Goal: Task Accomplishment & Management: Manage account settings

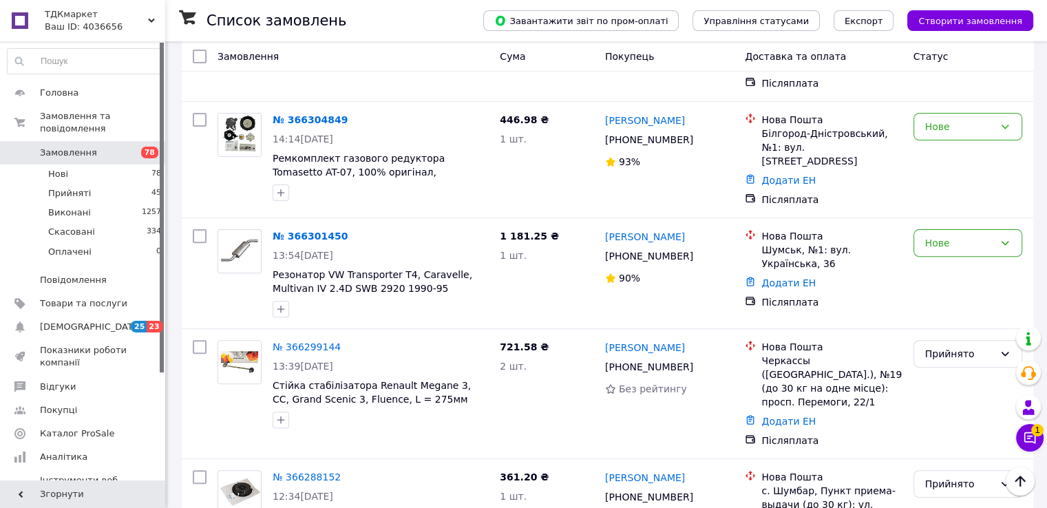
scroll to position [413, 0]
click at [72, 147] on span "Замовлення" at bounding box center [68, 153] width 57 height 12
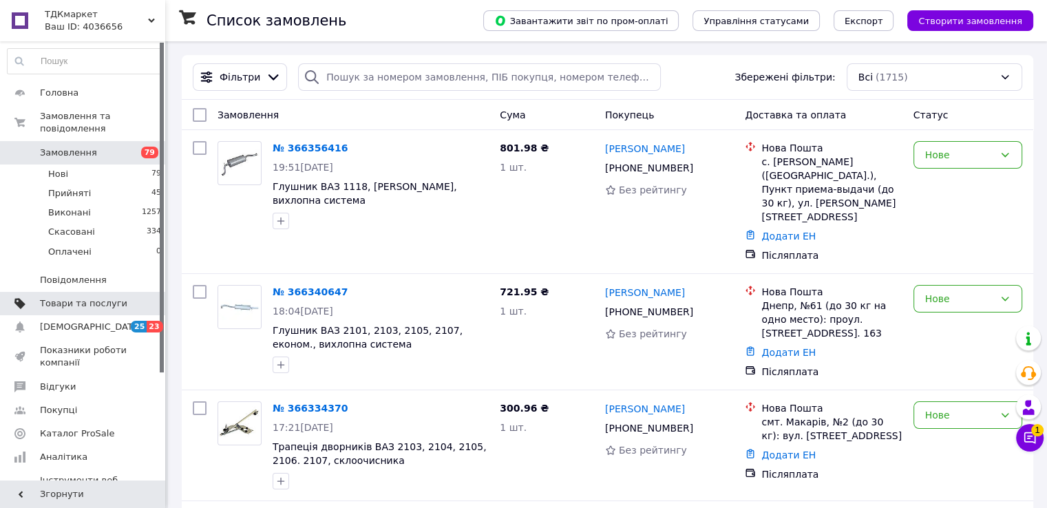
click at [81, 297] on span "Товари та послуги" at bounding box center [83, 303] width 87 height 12
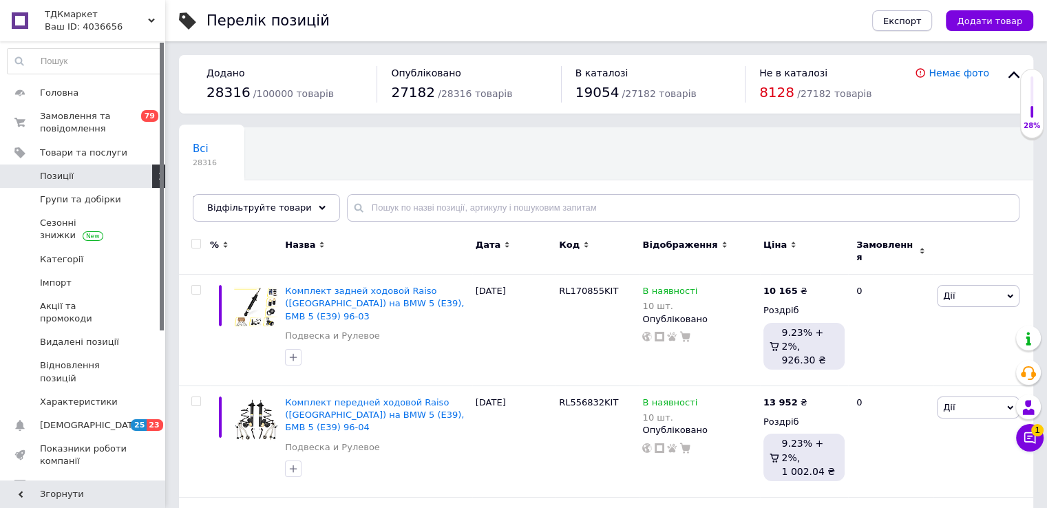
click at [912, 21] on span "Експорт" at bounding box center [902, 21] width 39 height 10
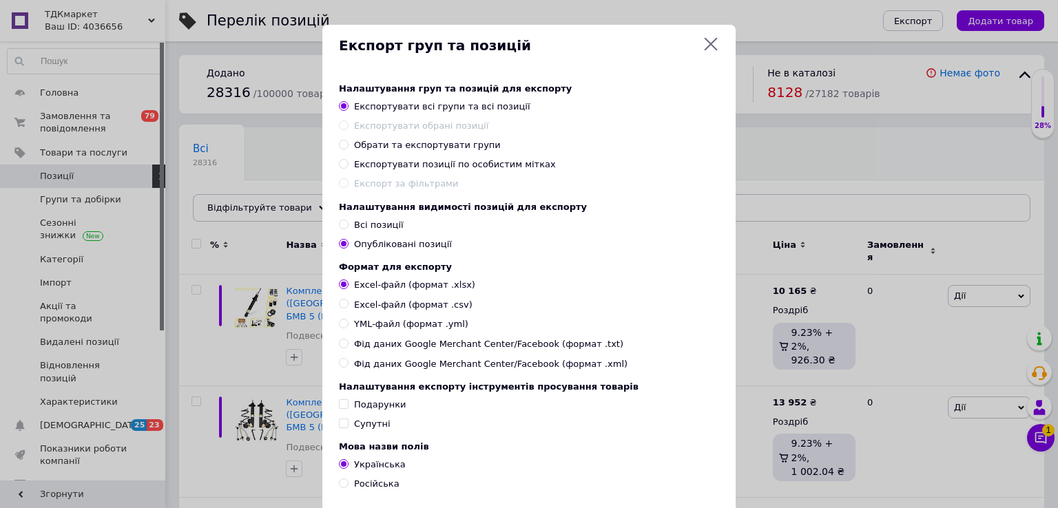
click at [342, 145] on input "Обрати та експортувати групи" at bounding box center [343, 144] width 9 height 9
radio input "true"
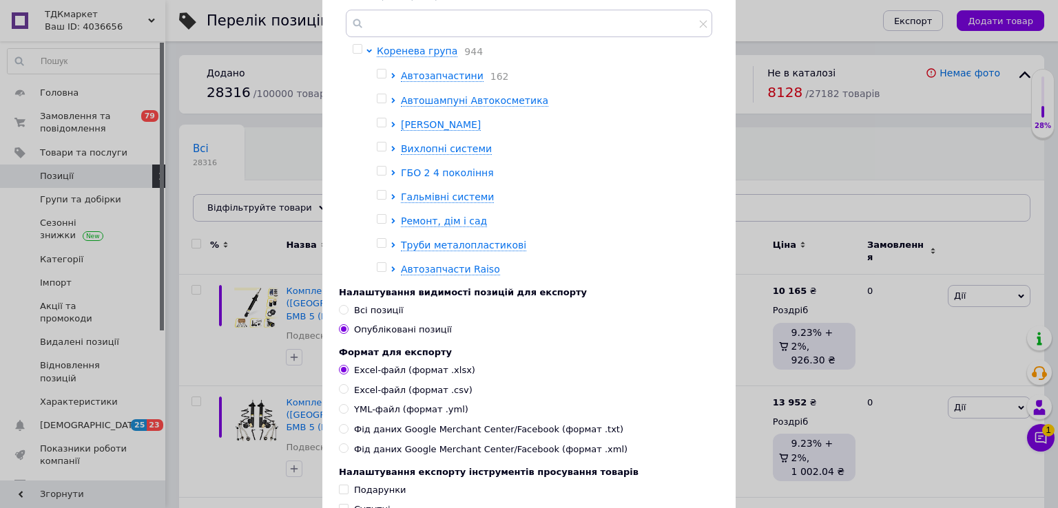
scroll to position [50, 0]
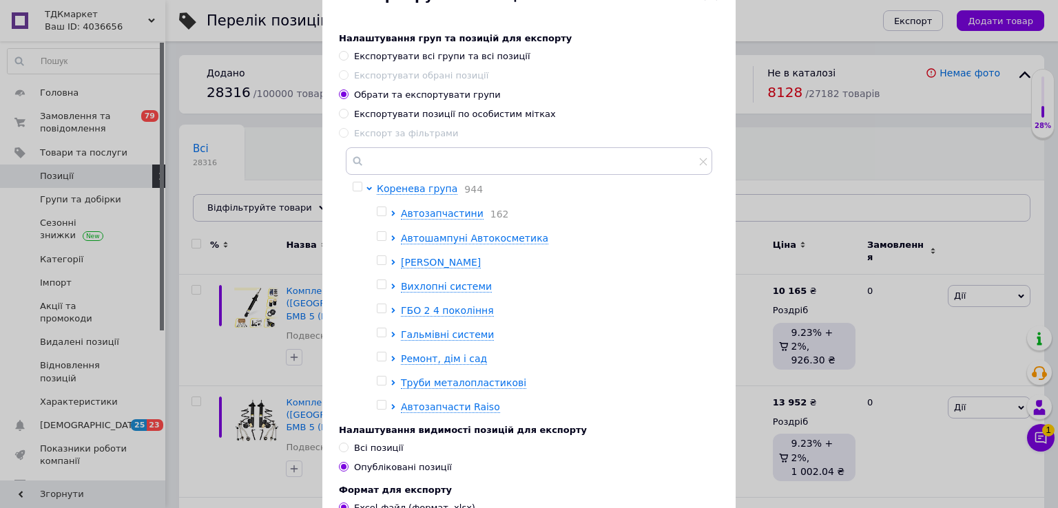
click at [387, 213] on div at bounding box center [384, 214] width 14 height 14
click at [390, 213] on icon at bounding box center [393, 214] width 6 height 6
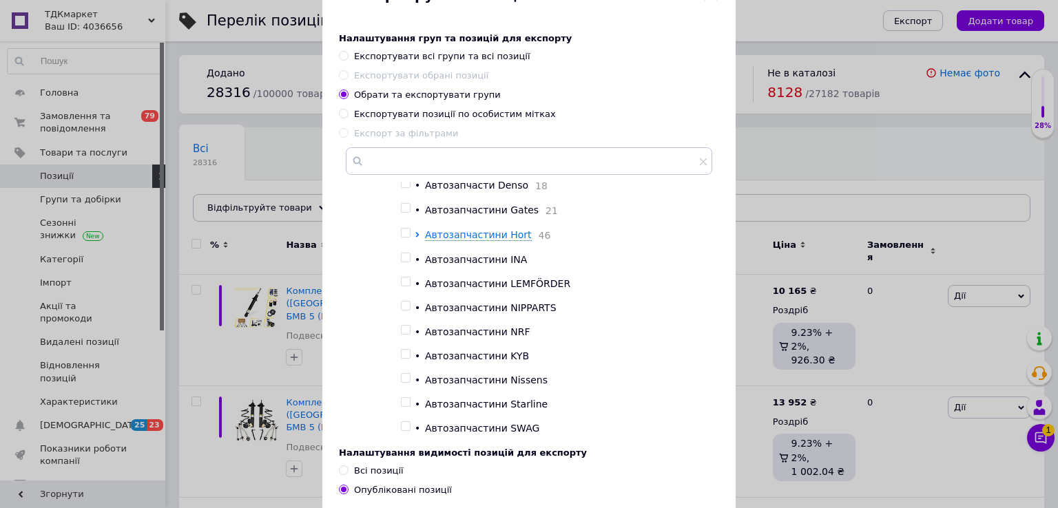
scroll to position [0, 0]
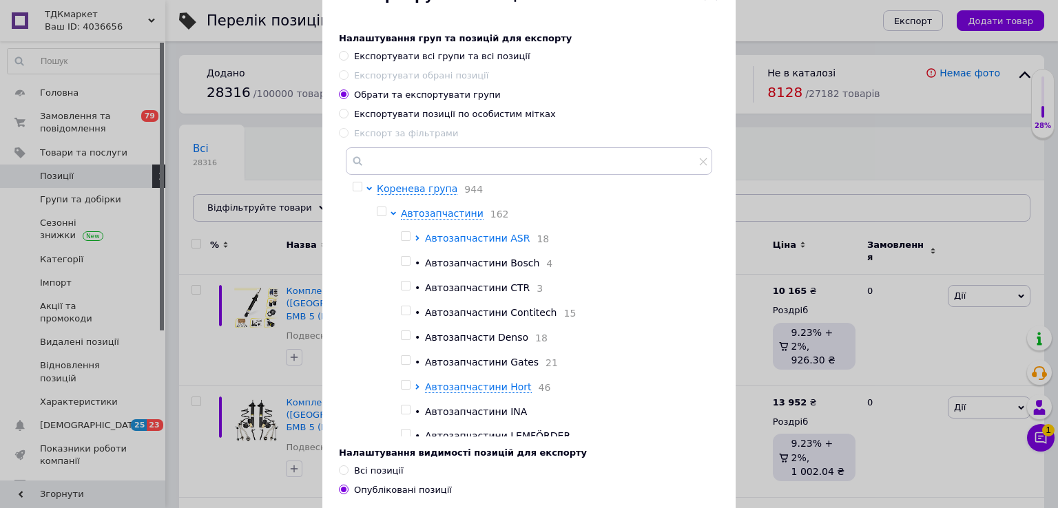
click at [414, 239] on icon at bounding box center [417, 238] width 6 height 6
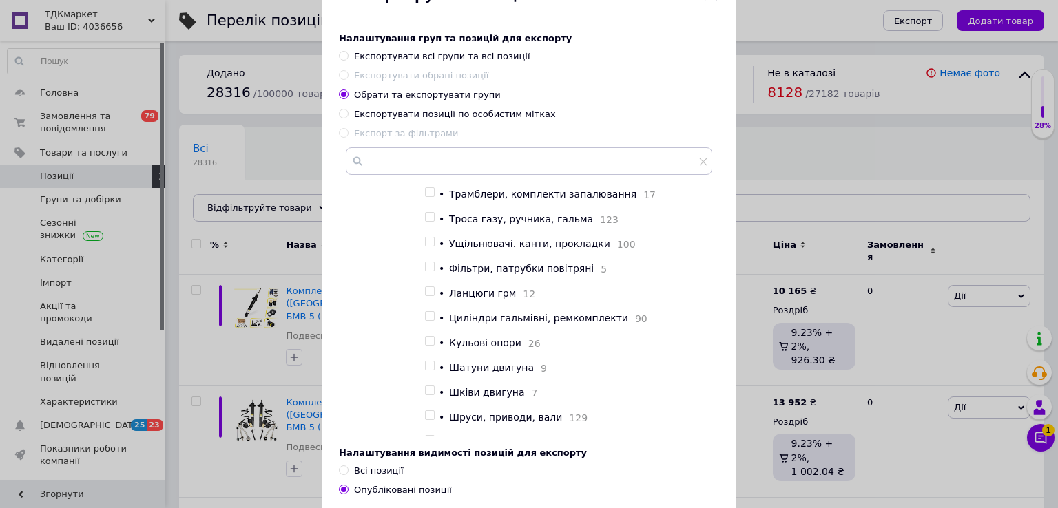
scroll to position [2134, 0]
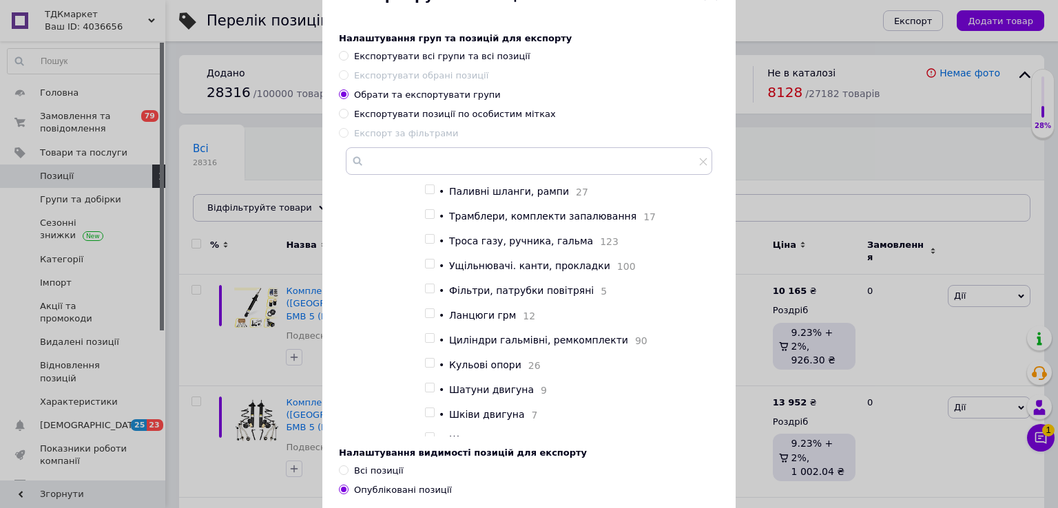
click at [432, 318] on div at bounding box center [430, 313] width 10 height 10
click at [425, 318] on input "checkbox" at bounding box center [429, 313] width 9 height 9
checkbox input "true"
click at [425, 293] on input "checkbox" at bounding box center [429, 288] width 9 height 9
checkbox input "true"
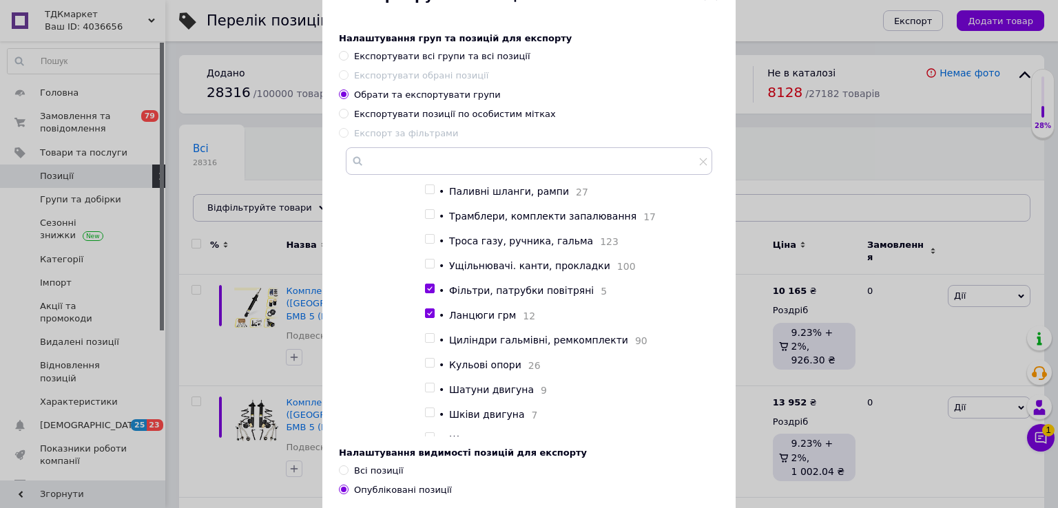
click at [425, 269] on input "checkbox" at bounding box center [429, 264] width 9 height 9
checkbox input "true"
click at [427, 244] on input "checkbox" at bounding box center [429, 239] width 9 height 9
checkbox input "true"
click at [427, 219] on input "checkbox" at bounding box center [429, 214] width 9 height 9
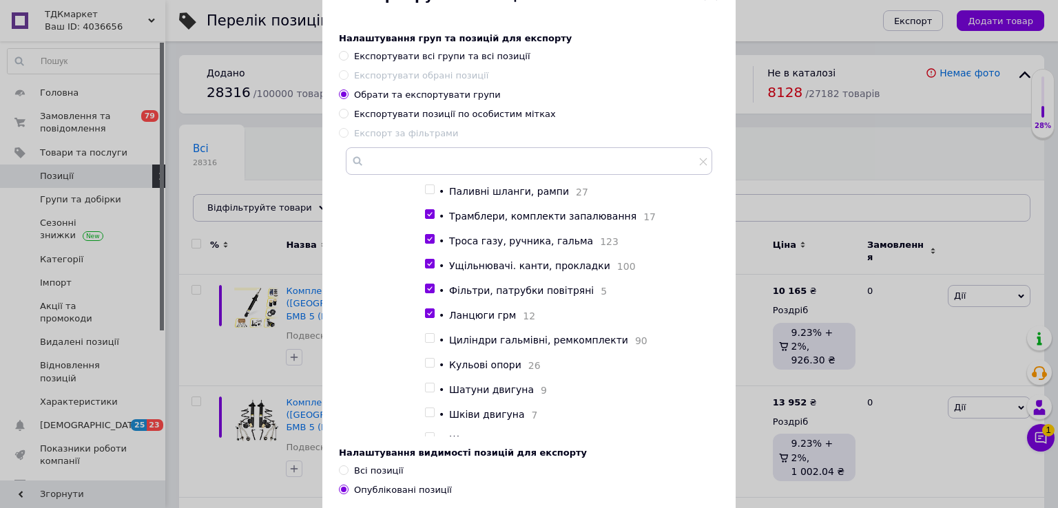
checkbox input "true"
click at [425, 194] on input "checkbox" at bounding box center [429, 189] width 9 height 9
checkbox input "true"
click at [425, 156] on span at bounding box center [430, 151] width 10 height 10
click at [425, 156] on input "checkbox" at bounding box center [429, 151] width 9 height 9
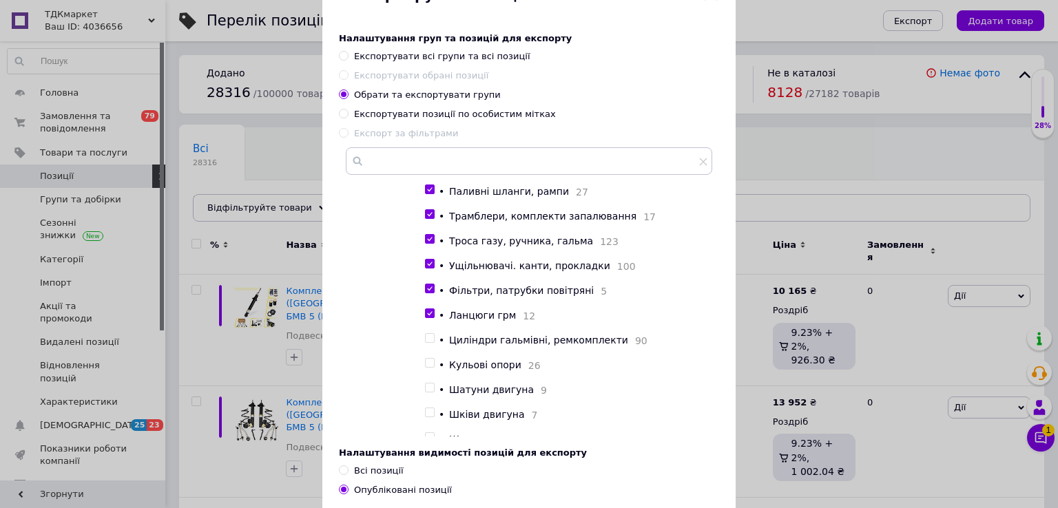
checkbox input "true"
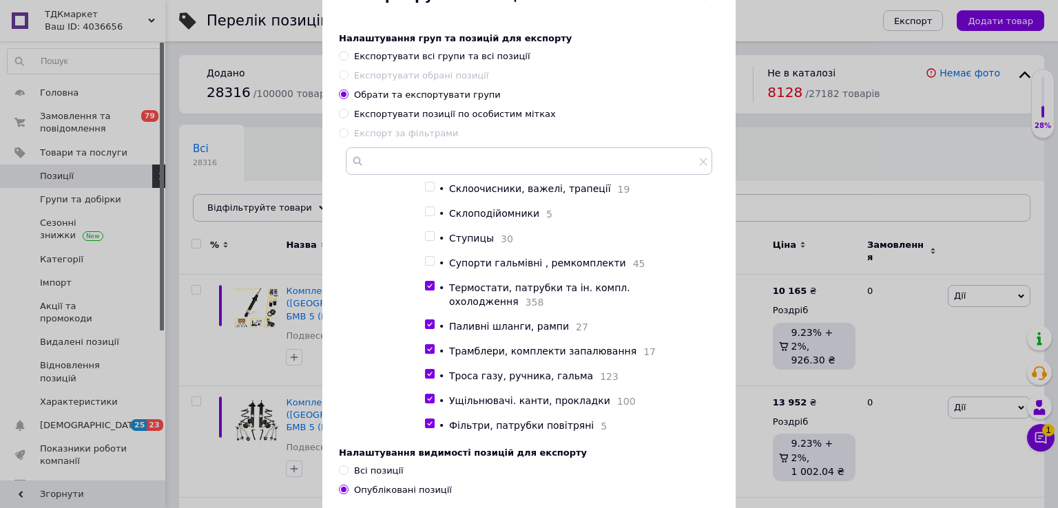
scroll to position [1997, 0]
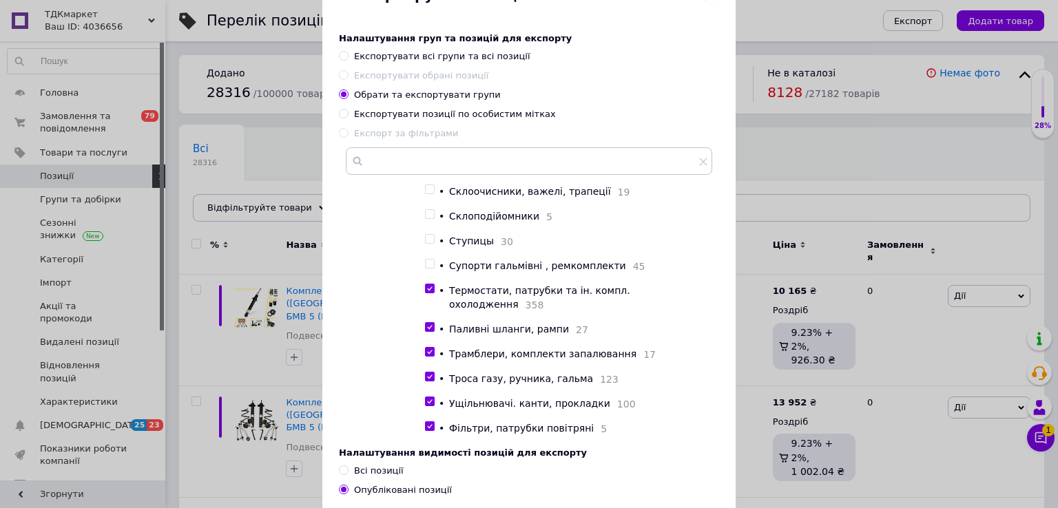
click at [425, 269] on input "checkbox" at bounding box center [429, 264] width 9 height 9
checkbox input "true"
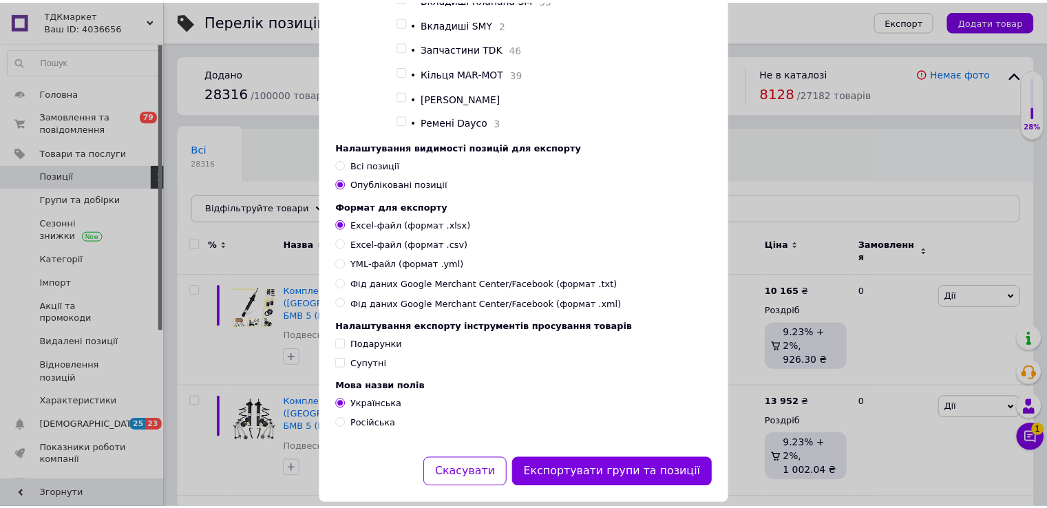
scroll to position [391, 0]
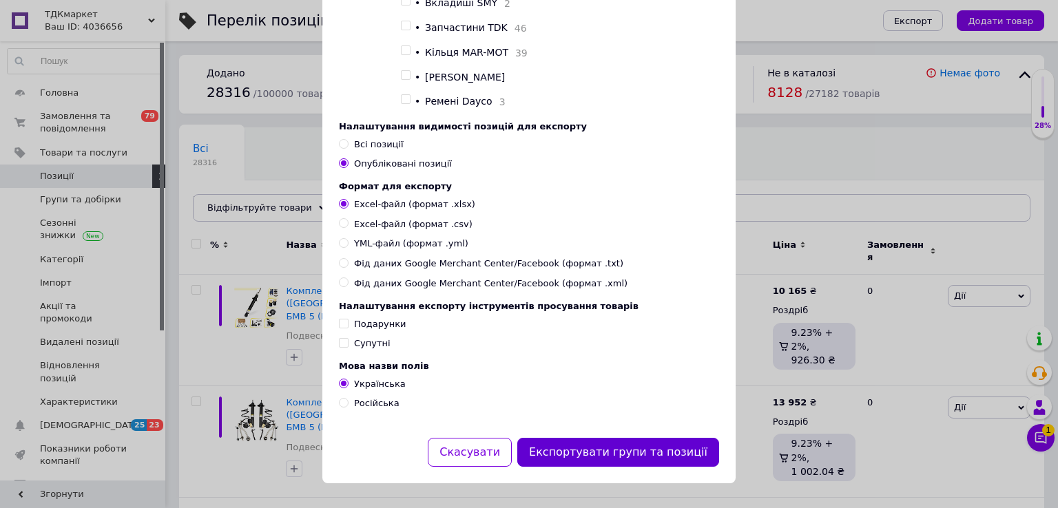
click at [623, 452] on button "Експортувати групи та позиції" at bounding box center [618, 453] width 202 height 30
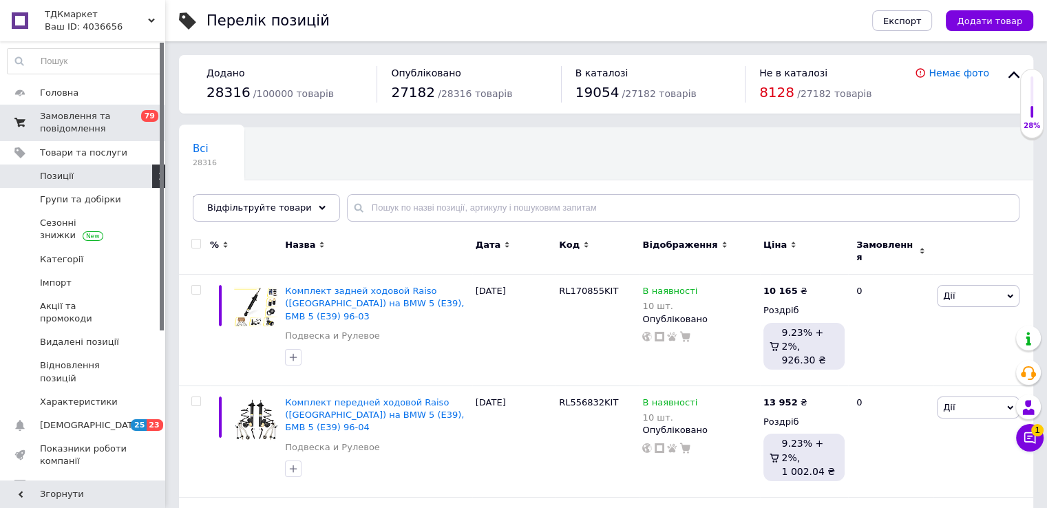
click at [64, 124] on span "Замовлення та повідомлення" at bounding box center [83, 122] width 87 height 25
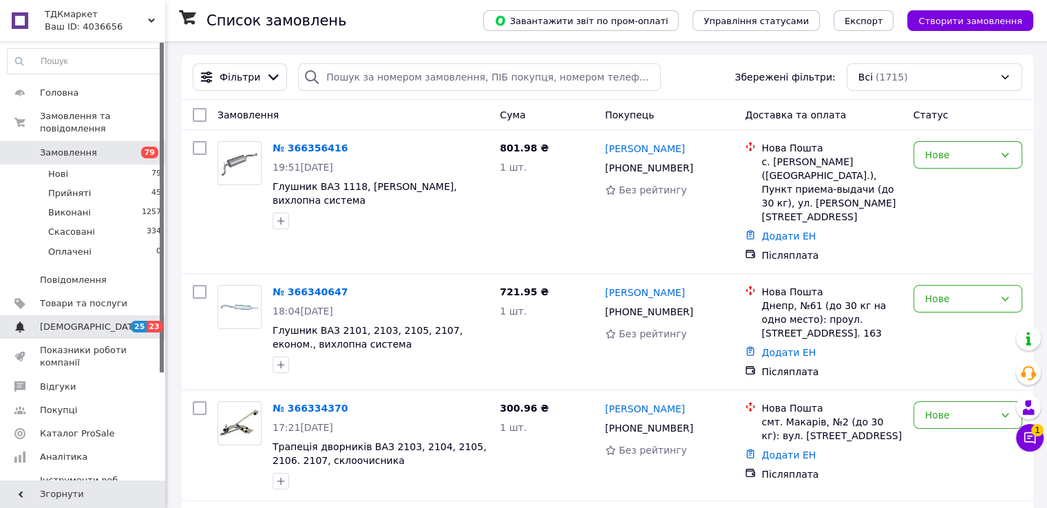
click at [66, 321] on span "[DEMOGRAPHIC_DATA]" at bounding box center [91, 327] width 102 height 12
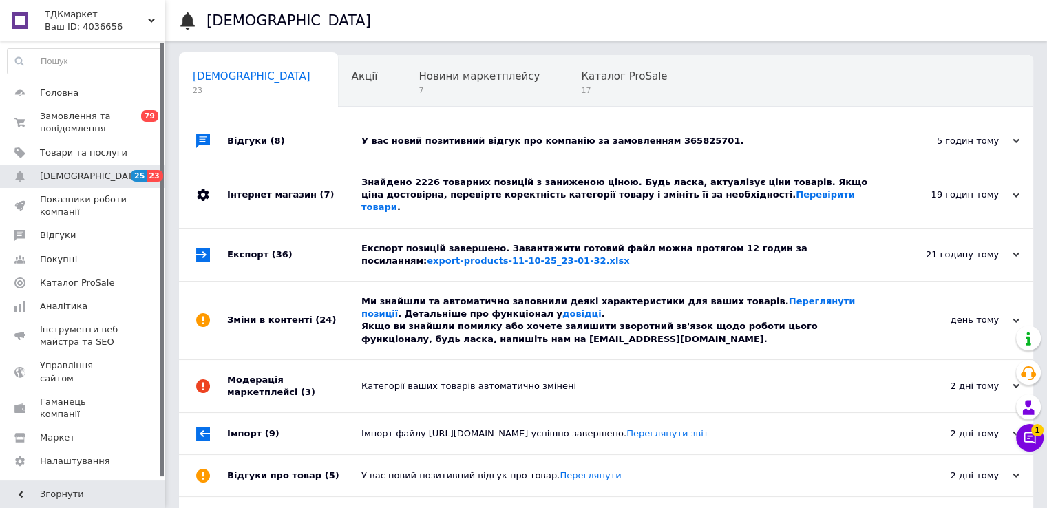
click at [491, 140] on div "У вас новий позитивний відгук про компанію за замовленням 365825701." at bounding box center [621, 141] width 521 height 12
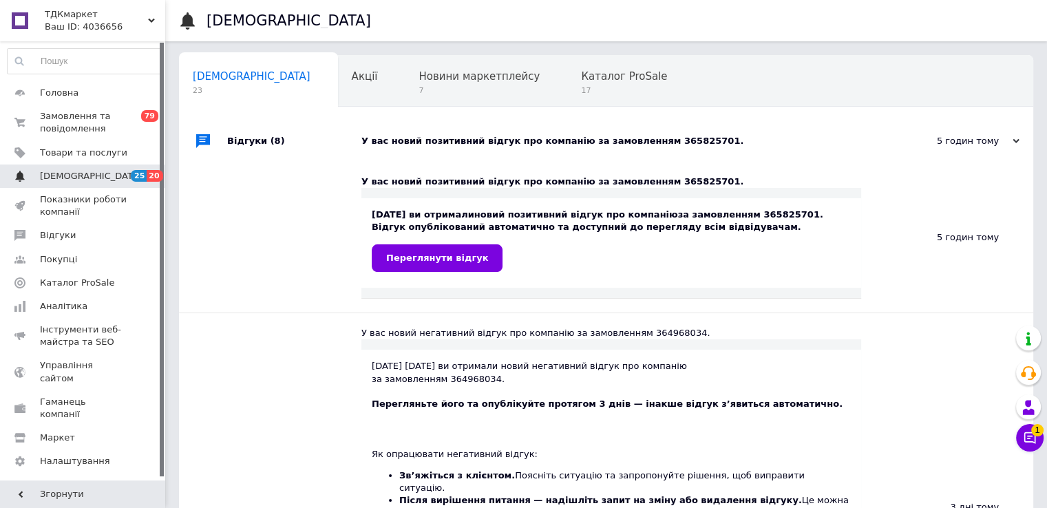
click at [68, 174] on span "[DEMOGRAPHIC_DATA]" at bounding box center [91, 176] width 102 height 12
click at [85, 177] on span "[DEMOGRAPHIC_DATA]" at bounding box center [91, 176] width 102 height 12
click at [61, 178] on span "[DEMOGRAPHIC_DATA]" at bounding box center [91, 176] width 102 height 12
